Goal: Communication & Community: Answer question/provide support

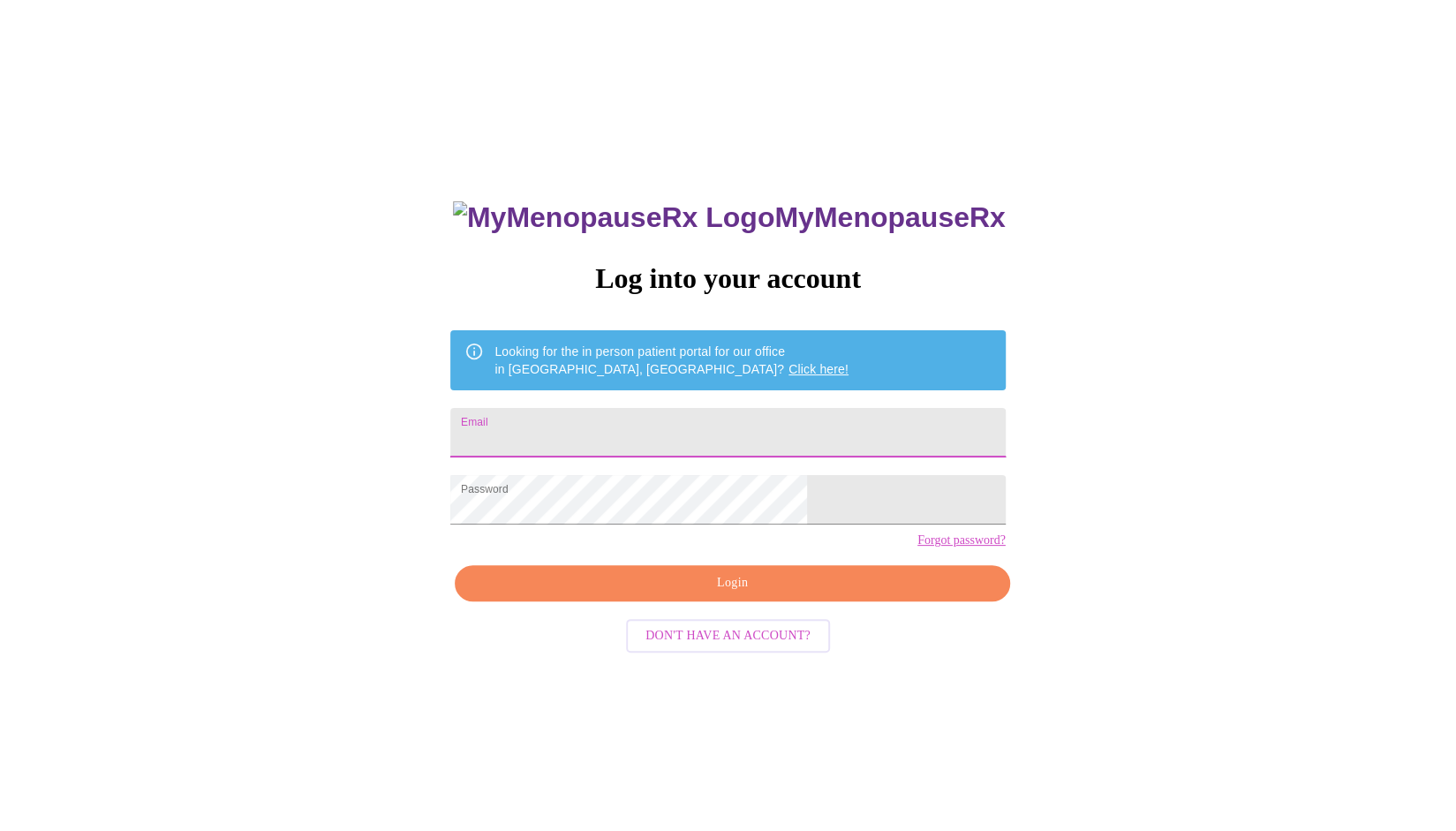
click at [611, 426] on input "Email" at bounding box center [727, 433] width 554 height 49
type input "[EMAIL_ADDRESS][DOMAIN_NAME]"
click at [682, 594] on span "Login" at bounding box center [732, 583] width 514 height 22
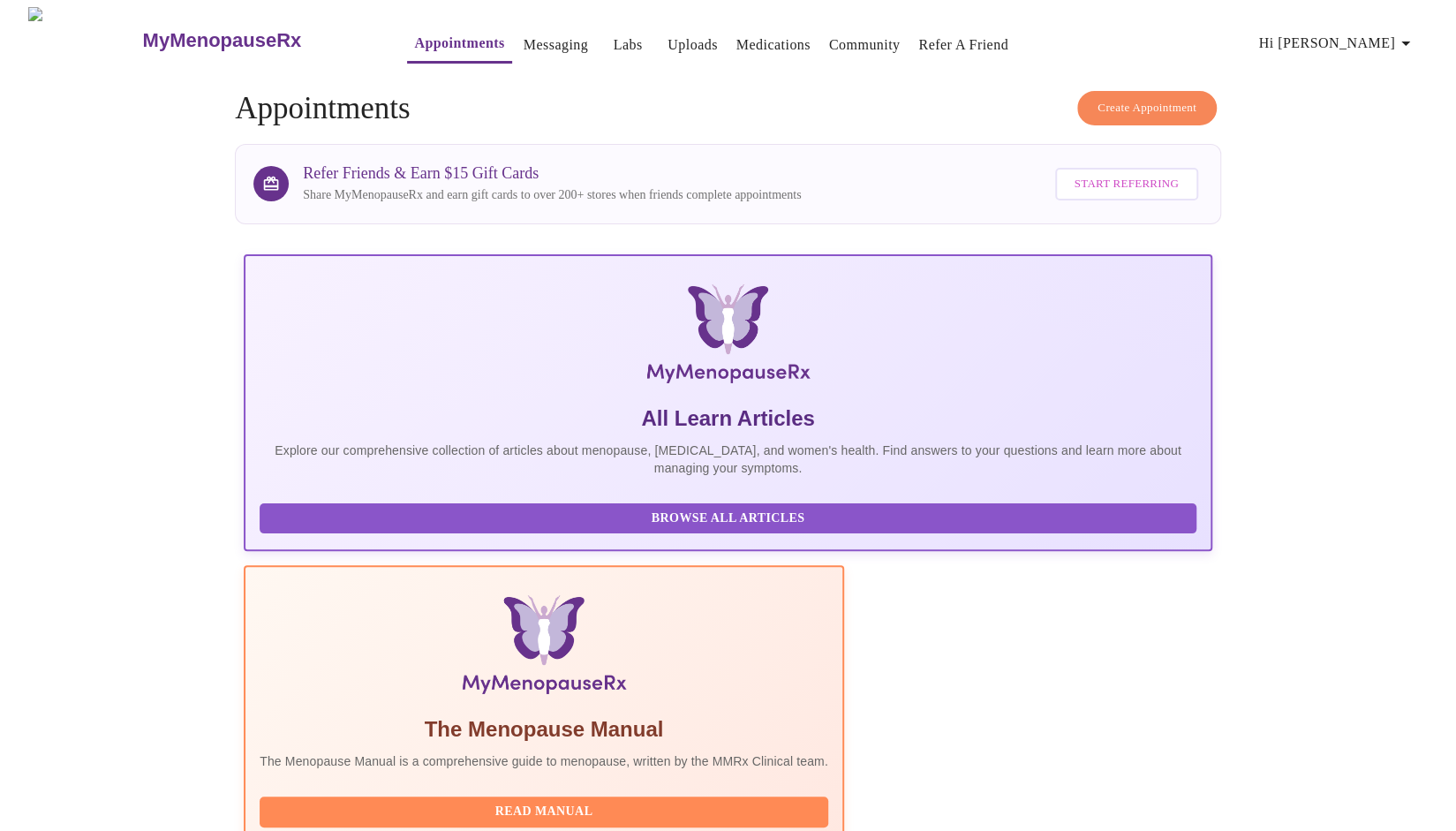
click at [1367, 41] on span "Hi [PERSON_NAME]" at bounding box center [1337, 42] width 157 height 25
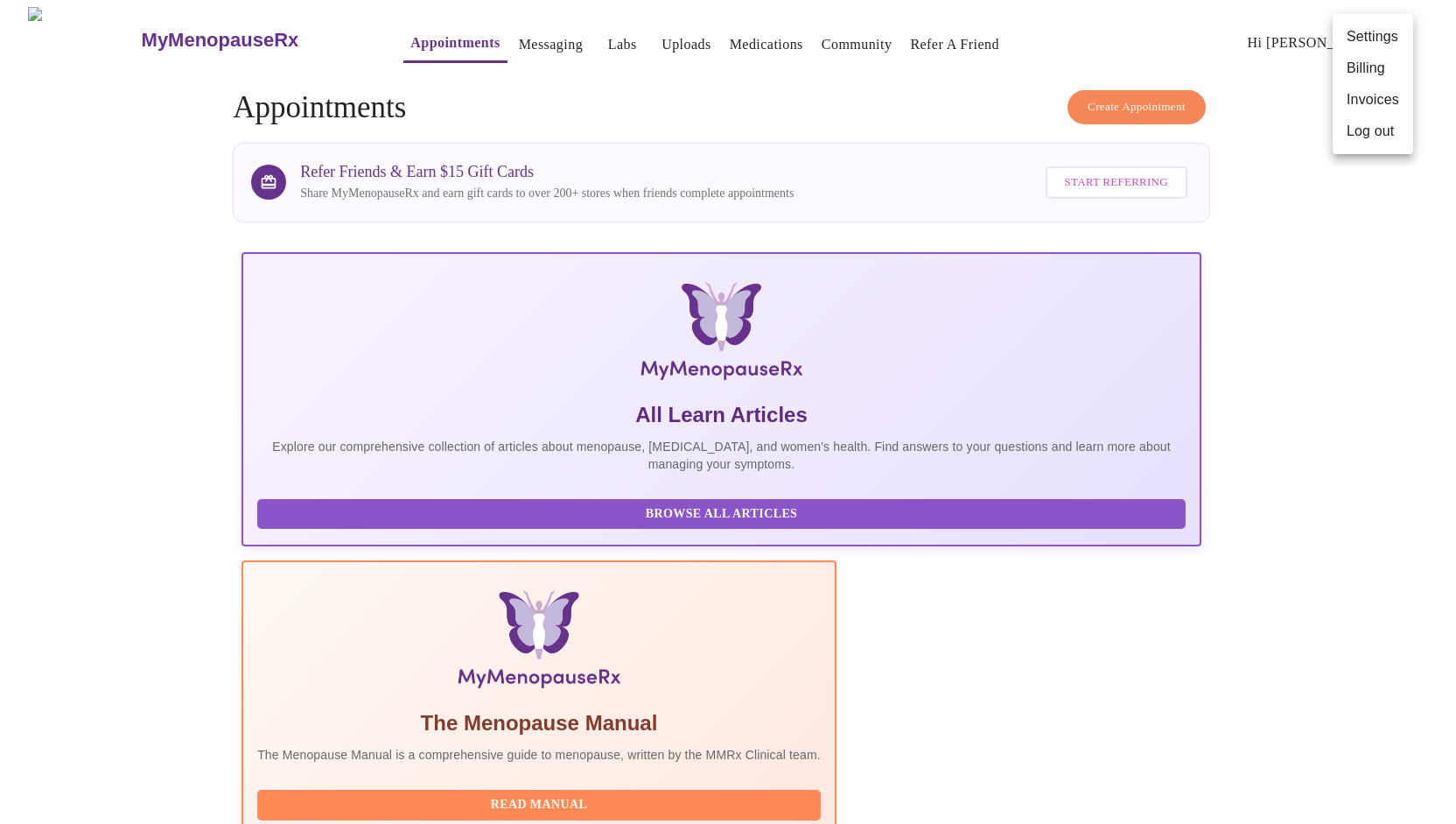
click at [1355, 292] on div at bounding box center [728, 412] width 1456 height 824
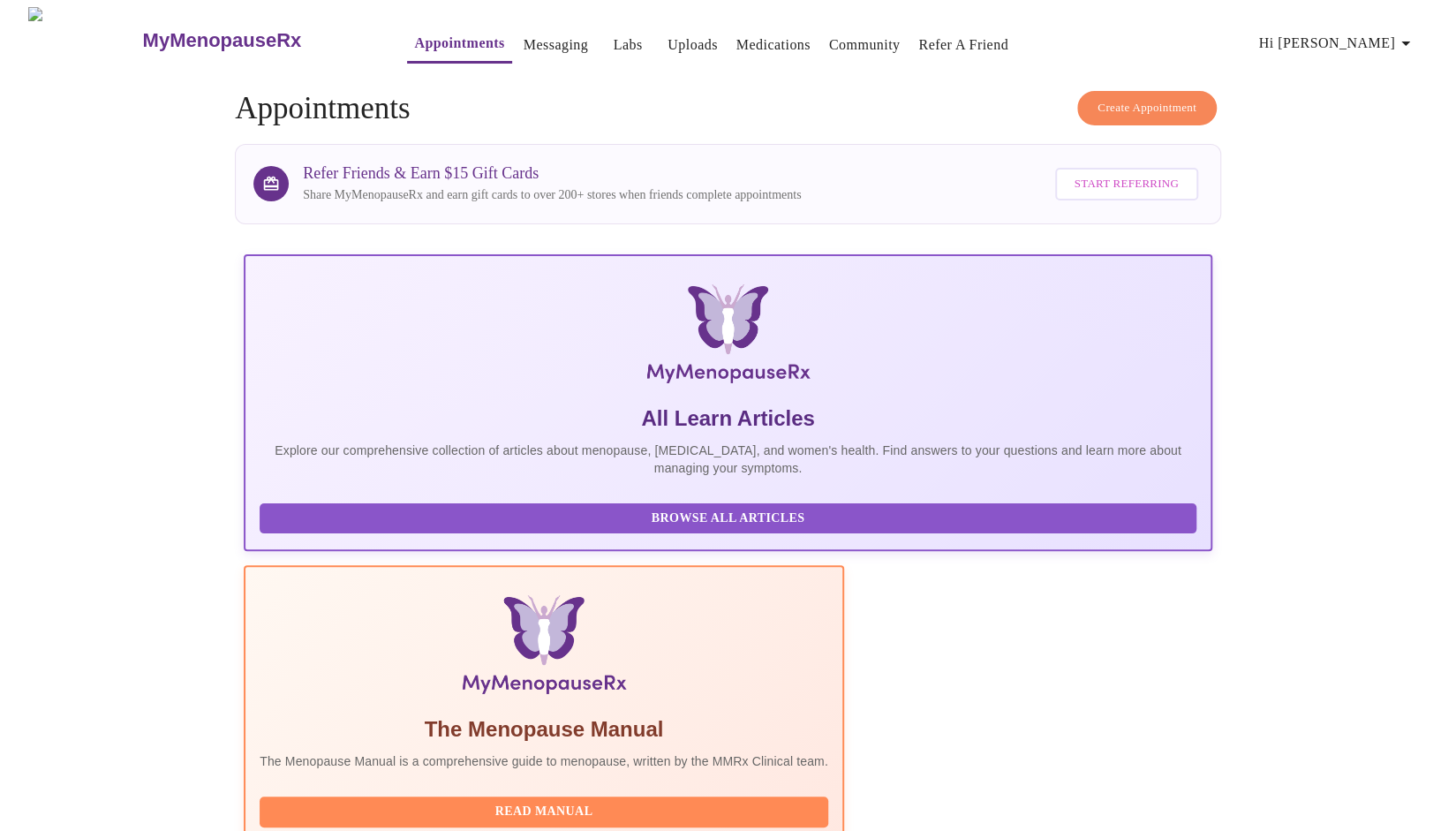
click at [523, 39] on link "Messaging" at bounding box center [555, 44] width 65 height 25
